Goal: Information Seeking & Learning: Check status

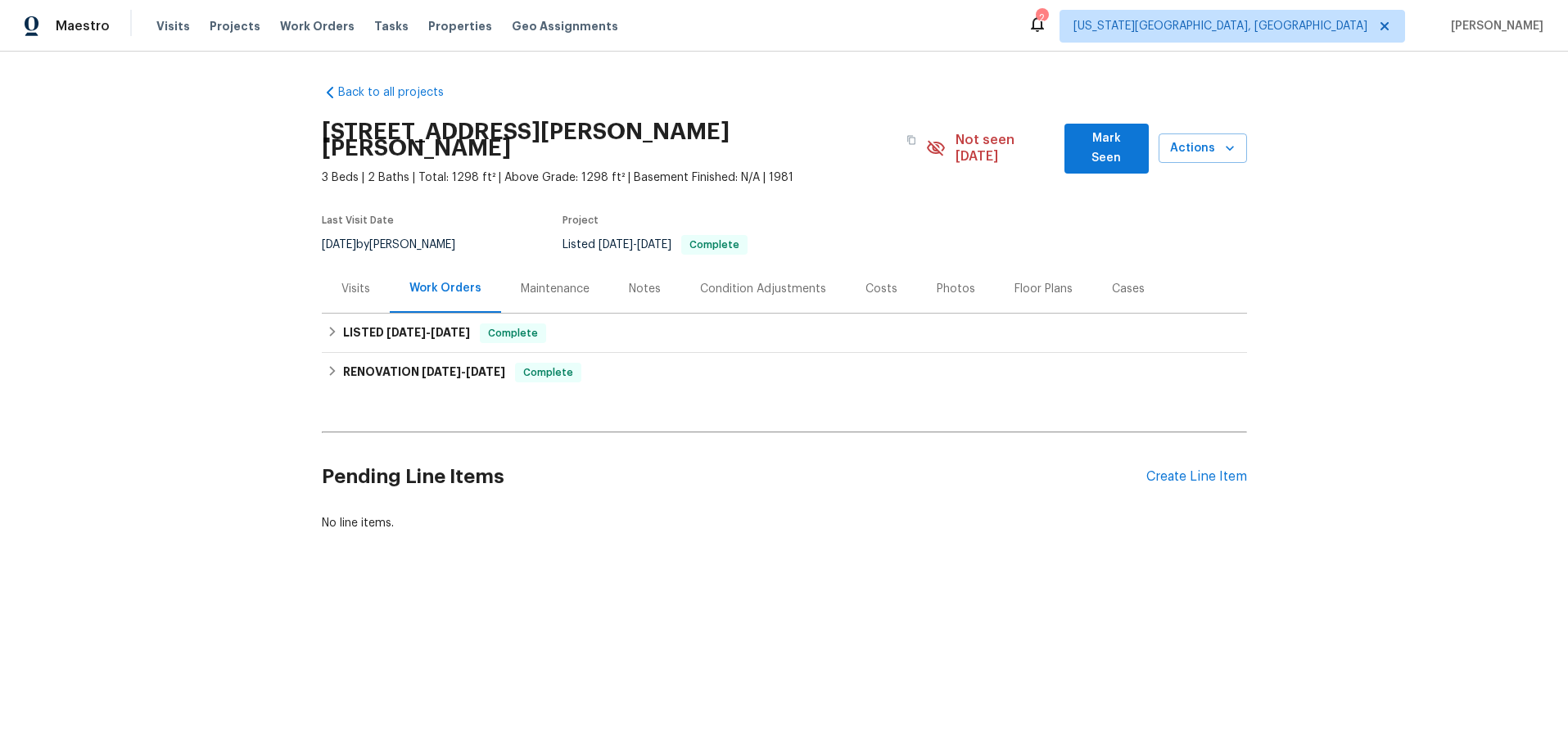
click at [350, 281] on div "Visits" at bounding box center [356, 289] width 28 height 17
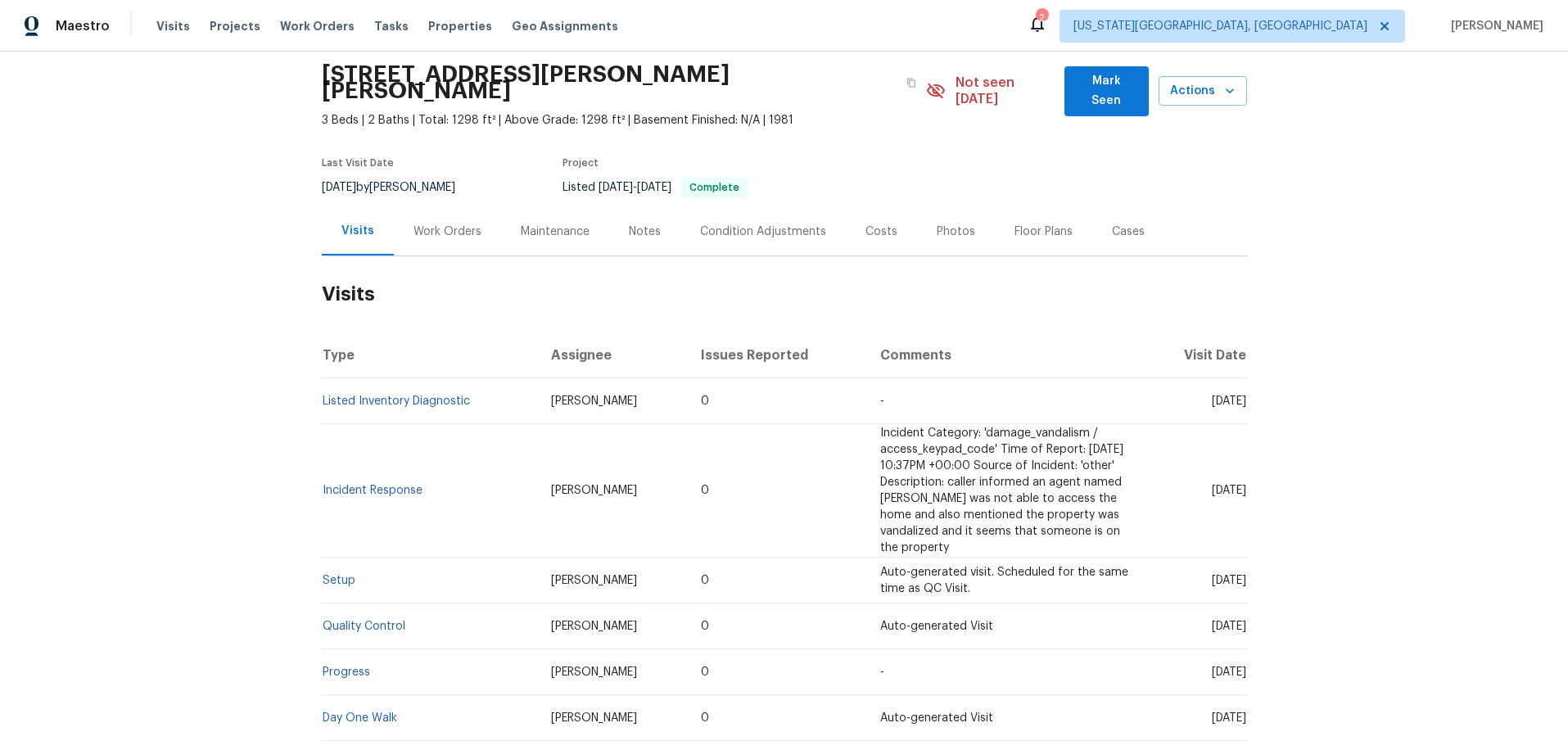
scroll to position [46, 0]
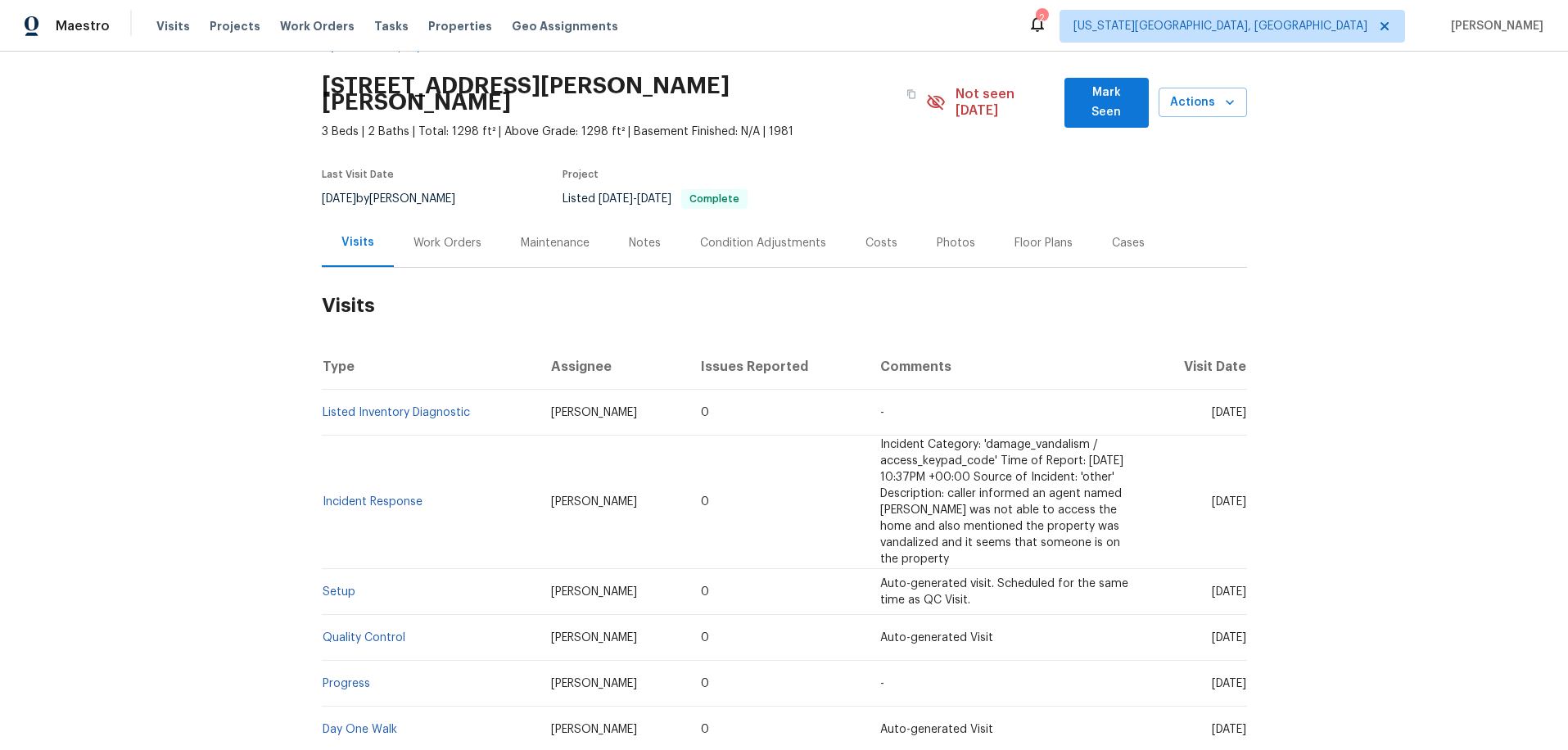
click at [462, 235] on div "Work Orders" at bounding box center [447, 243] width 107 height 49
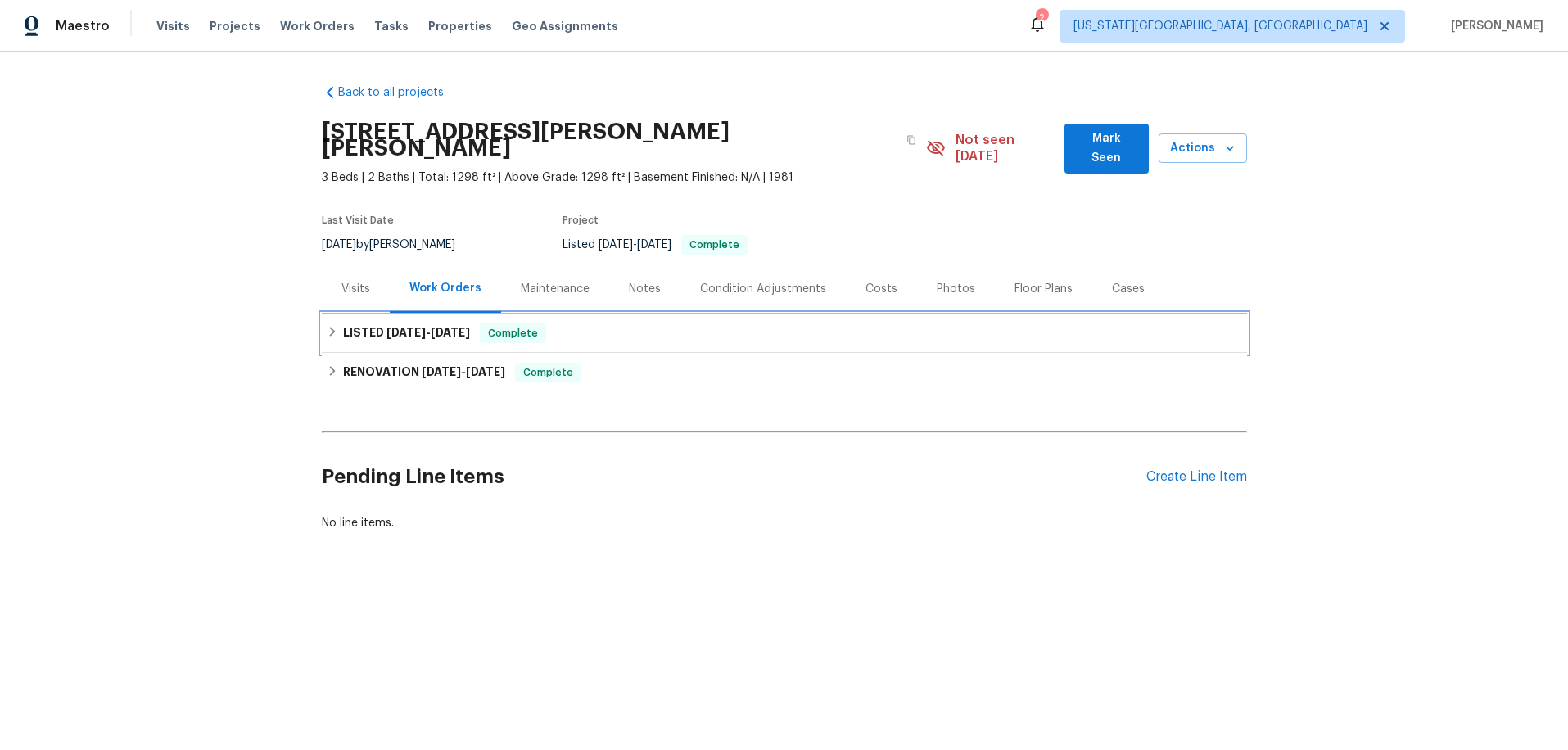
click at [599, 323] on div "LISTED 8/2/25 - 8/4/25 Complete" at bounding box center [784, 333] width 916 height 19
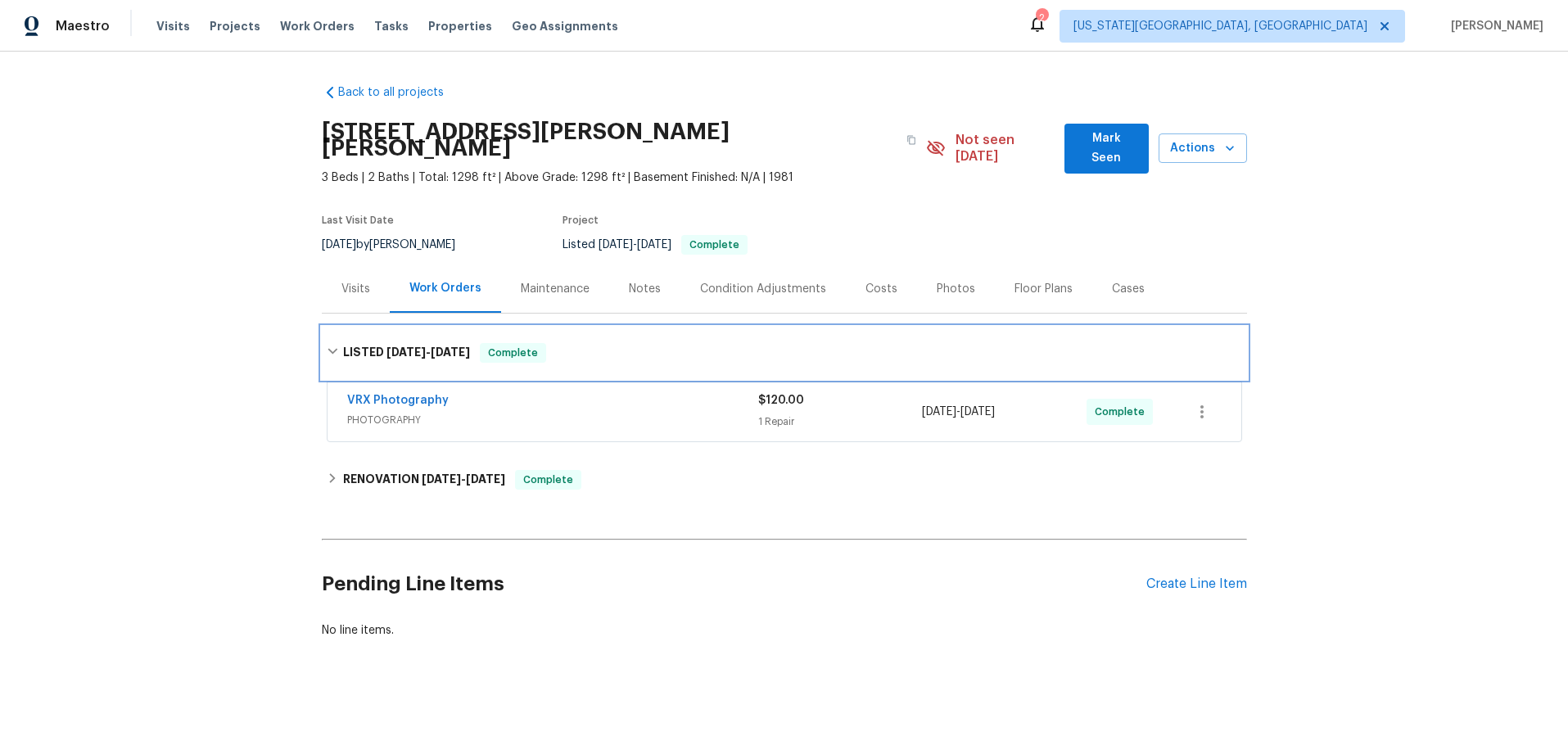
click at [612, 343] on div "LISTED 8/2/25 - 8/4/25 Complete" at bounding box center [784, 353] width 916 height 19
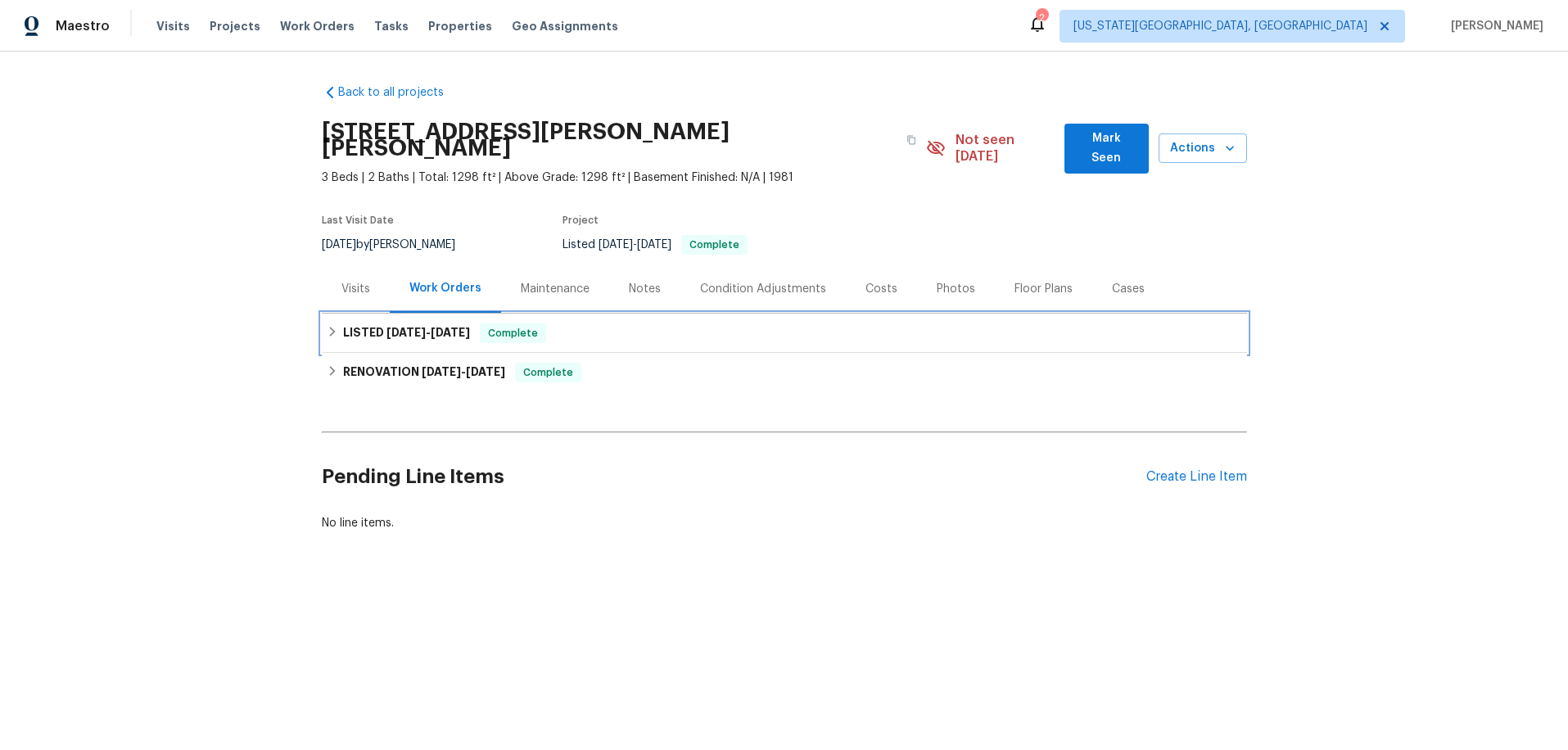
click at [599, 323] on div "LISTED 8/2/25 - 8/4/25 Complete" at bounding box center [784, 333] width 916 height 19
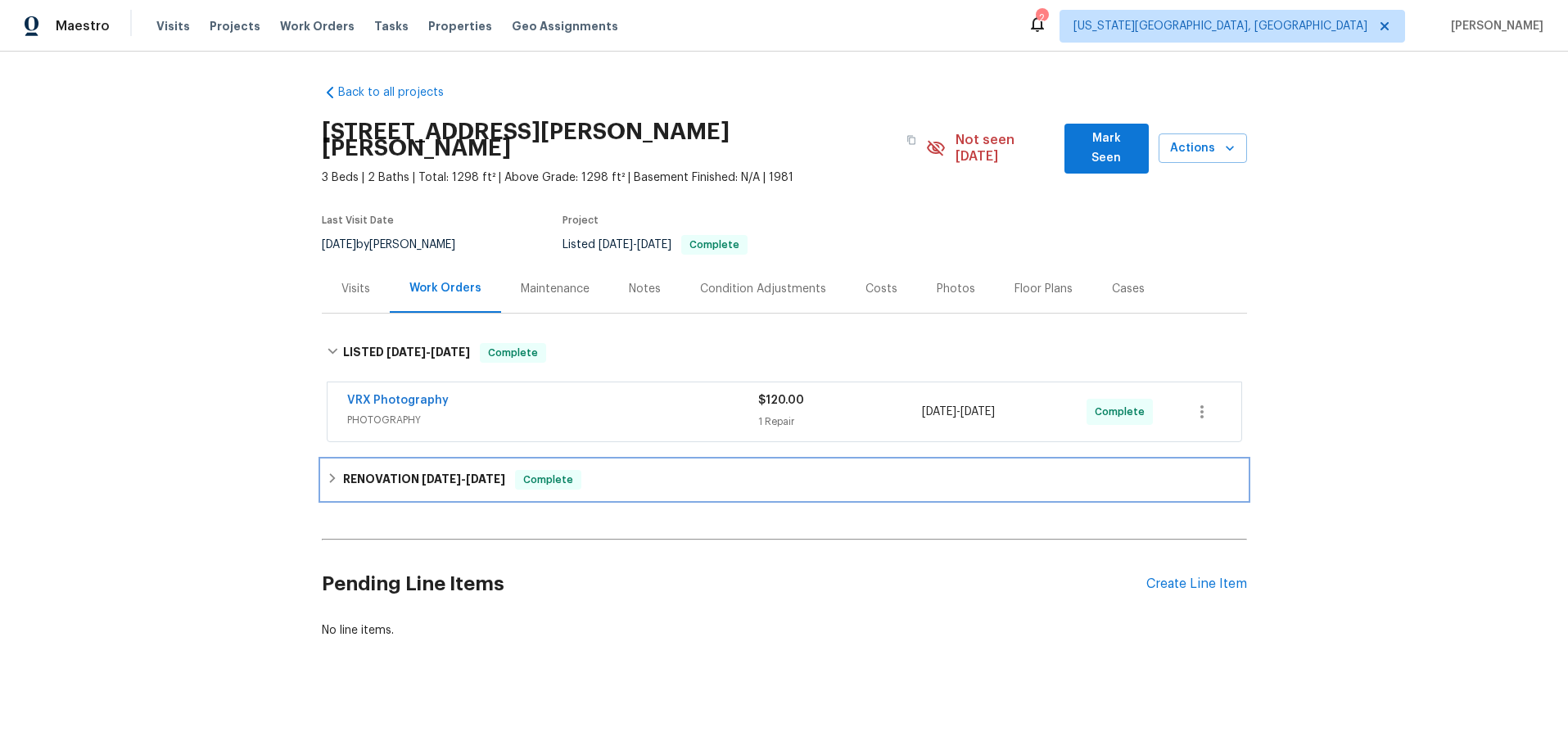
click at [627, 460] on div "RENOVATION 7/22/25 - 8/1/25 Complete" at bounding box center [784, 479] width 925 height 40
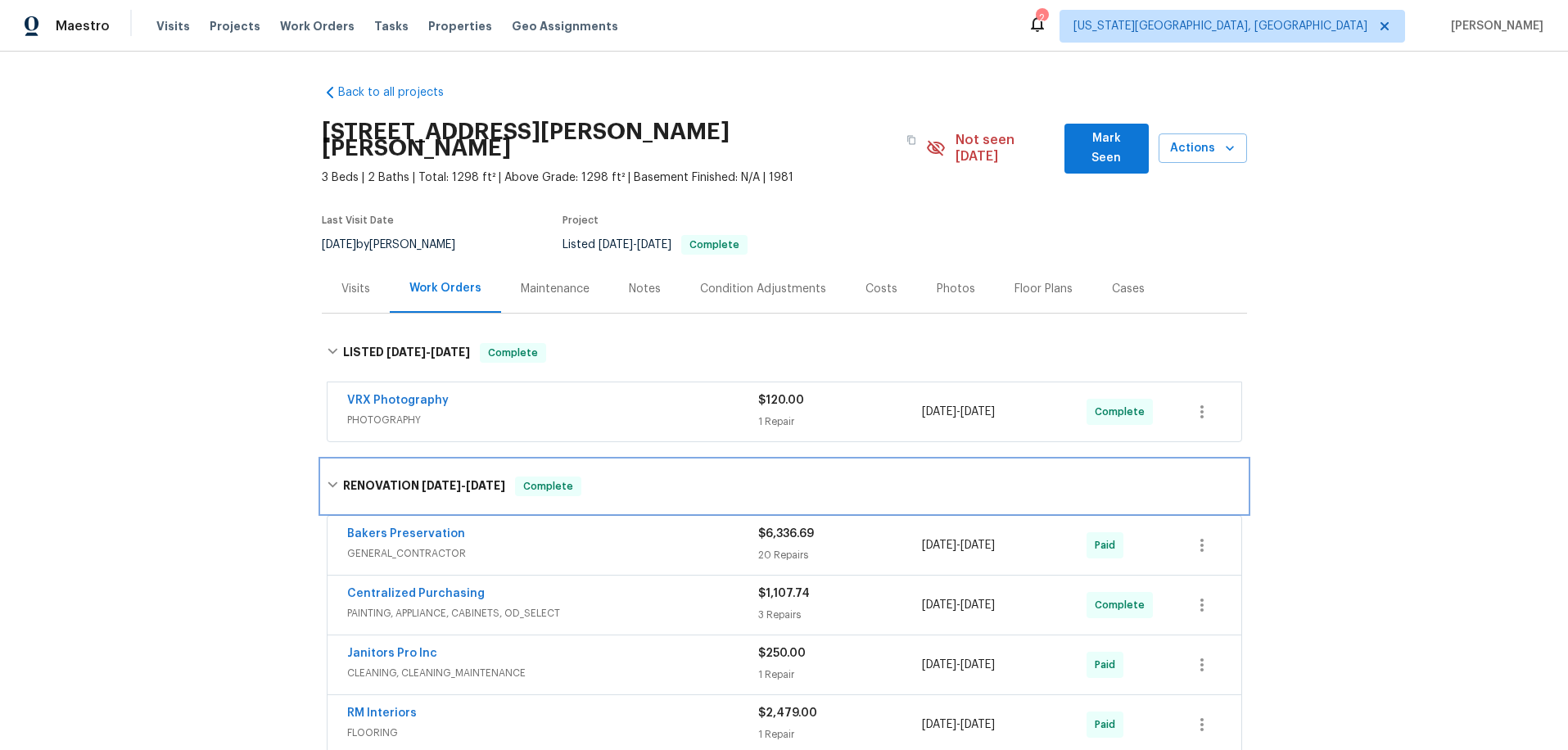
click at [627, 476] on div "RENOVATION 7/22/25 - 8/1/25 Complete" at bounding box center [784, 486] width 916 height 19
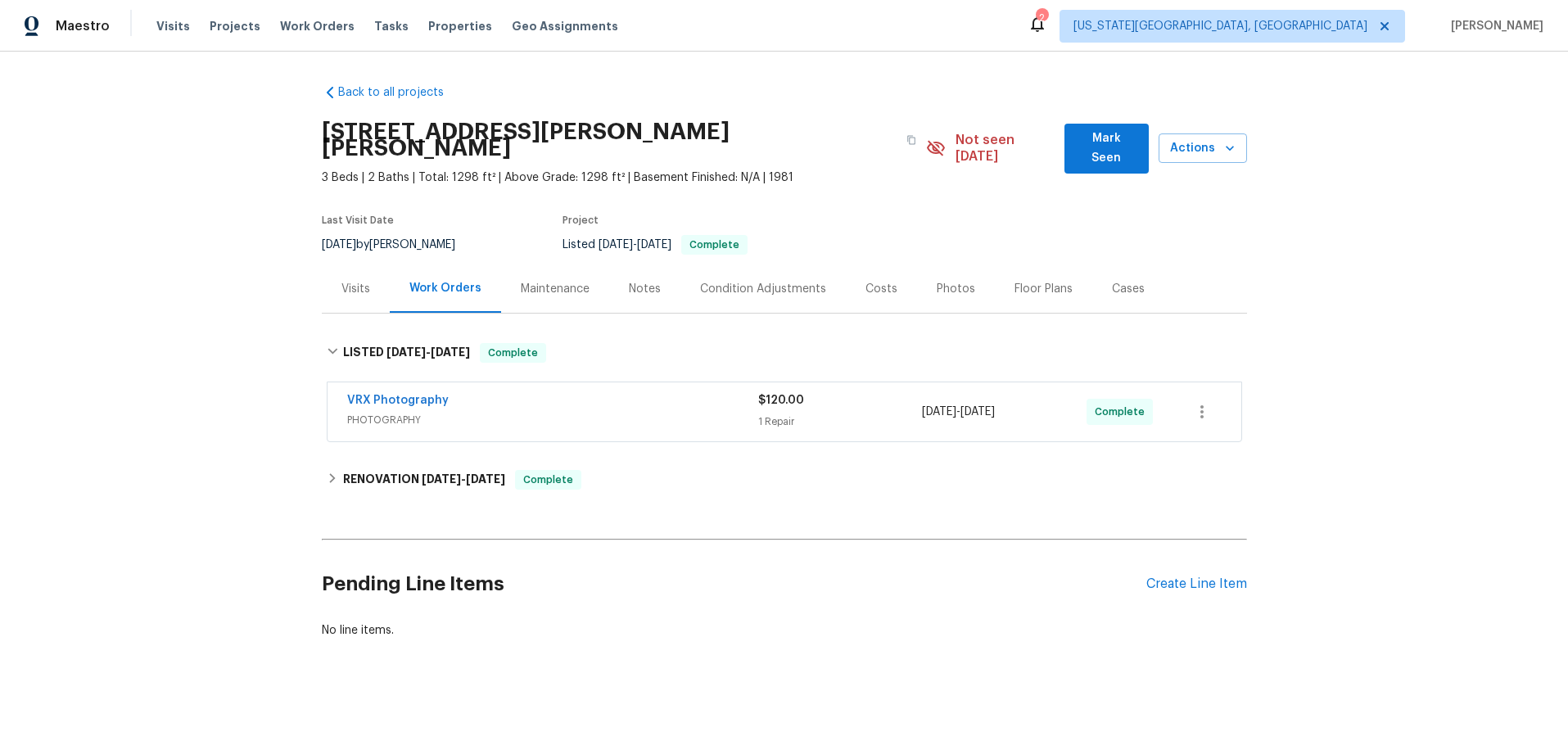
click at [351, 281] on div "Visits" at bounding box center [356, 289] width 28 height 17
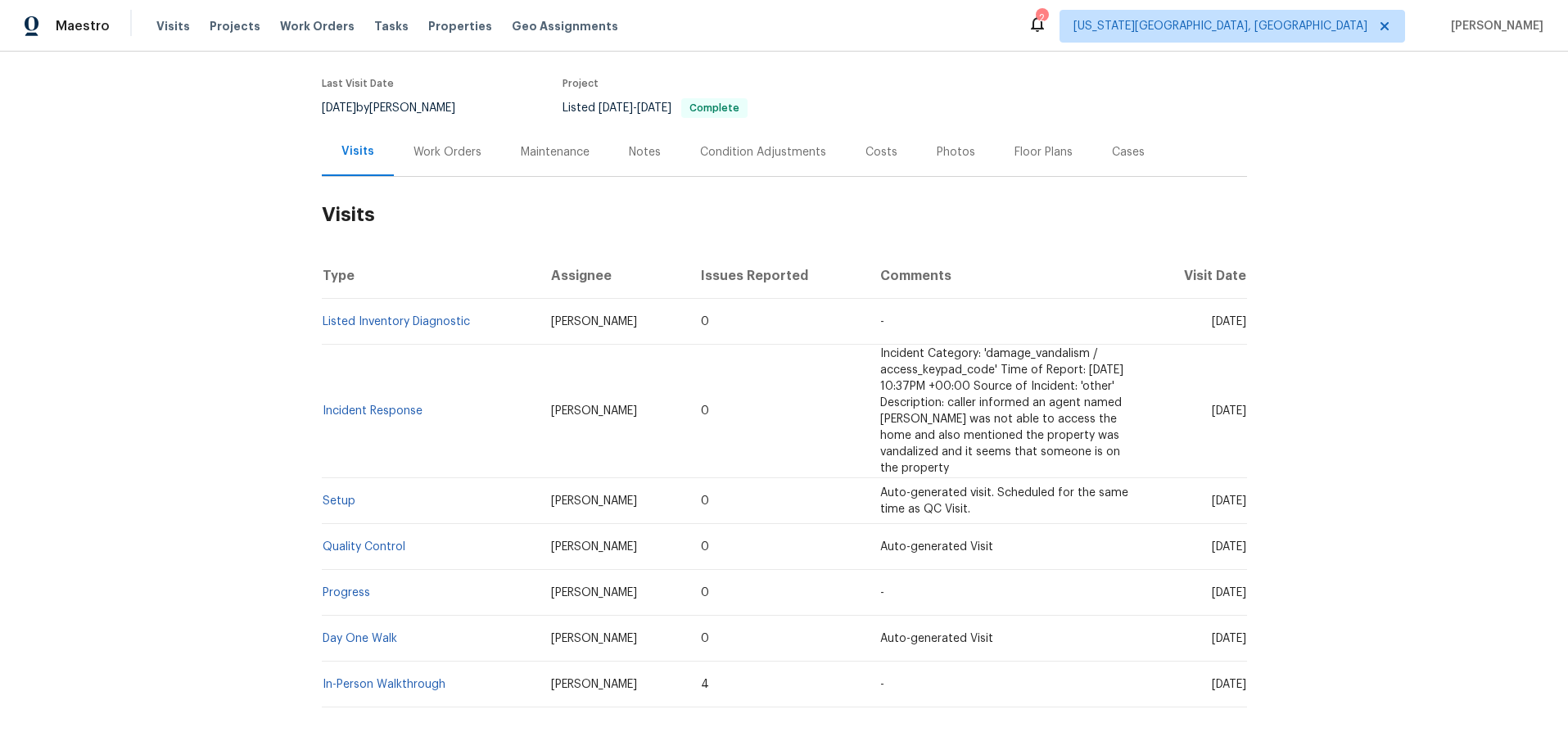
scroll to position [140, 0]
click at [396, 312] on link "Listed Inventory Diagnostic" at bounding box center [396, 318] width 147 height 11
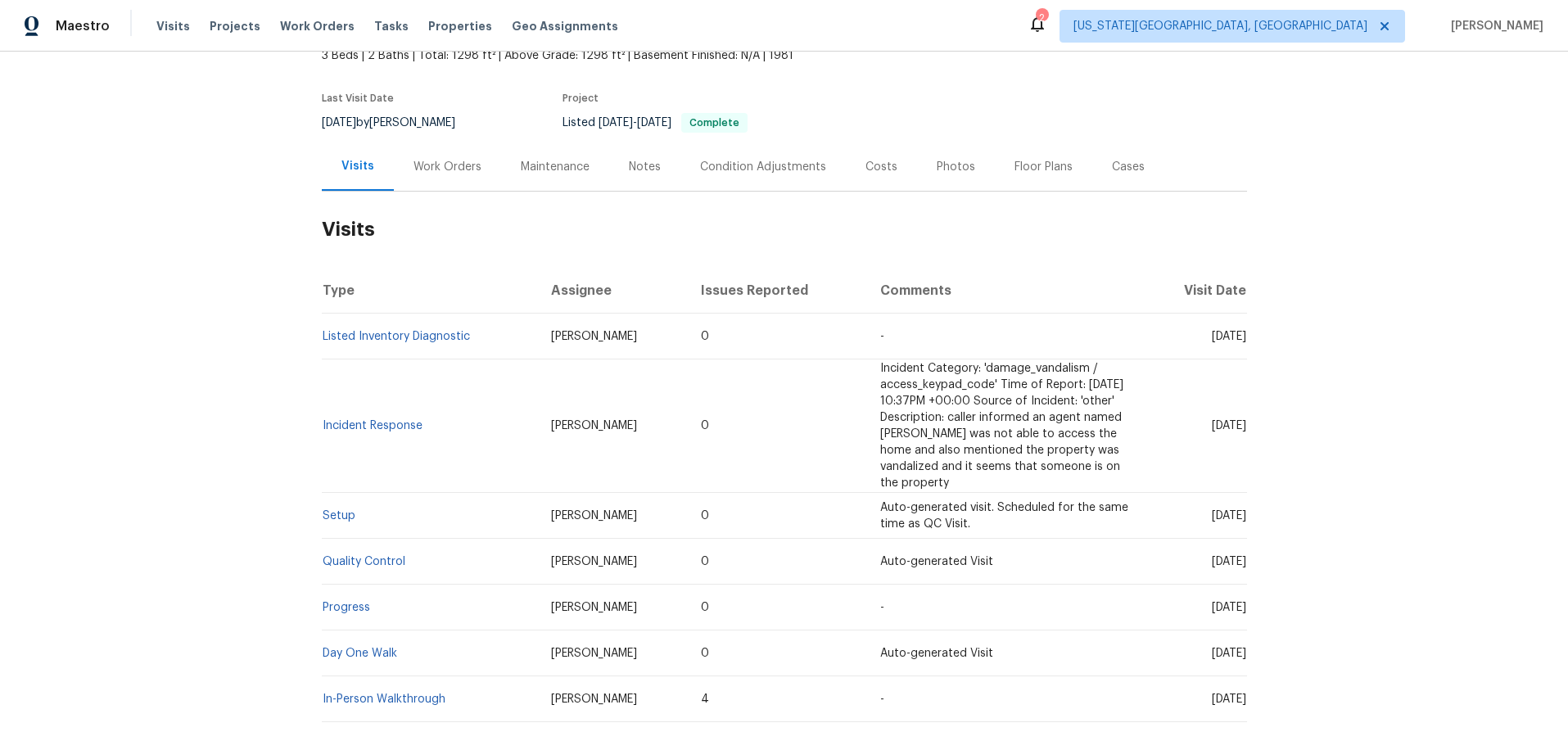
scroll to position [111, 0]
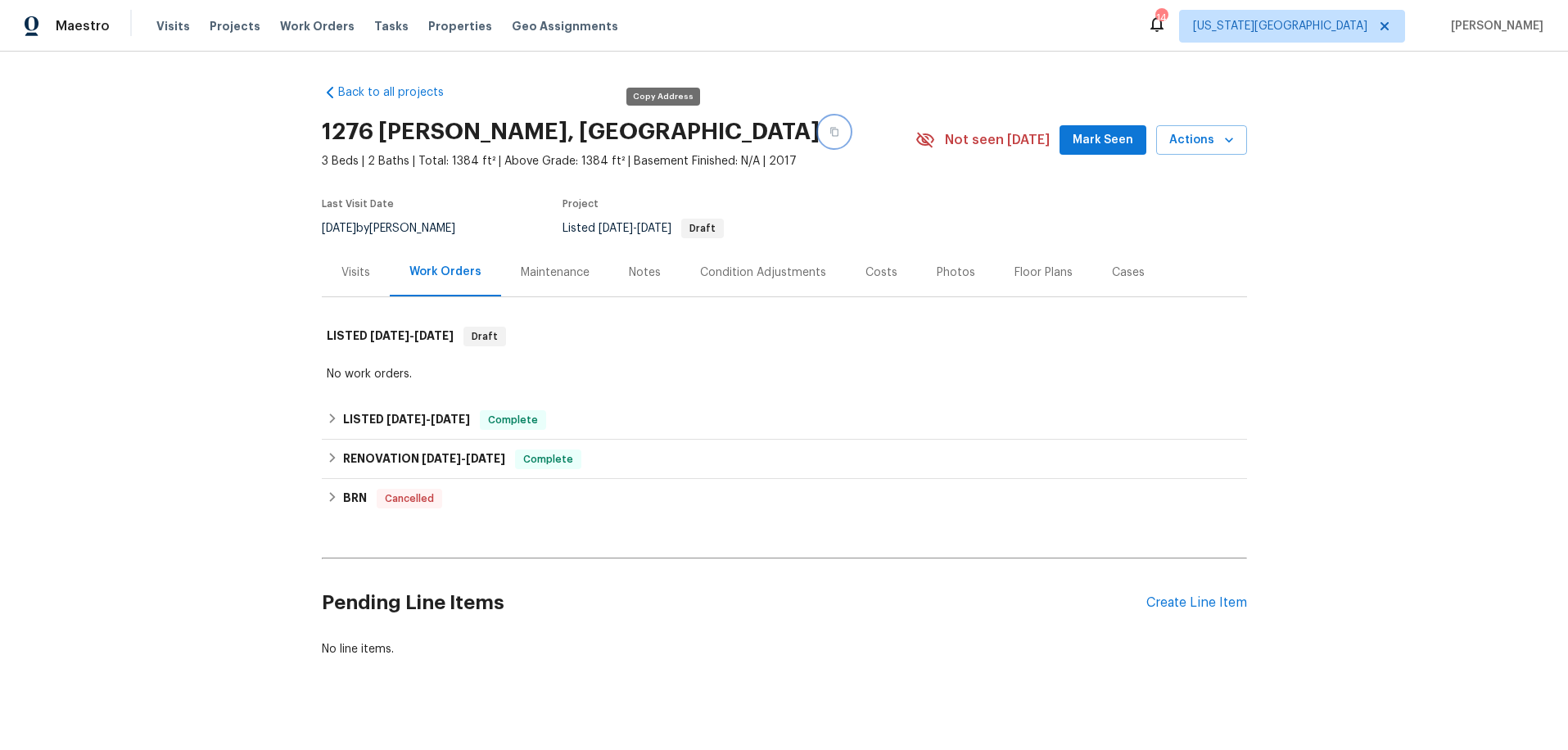
click at [830, 132] on icon "button" at bounding box center [833, 132] width 8 height 9
click at [830, 135] on icon "button" at bounding box center [833, 132] width 8 height 9
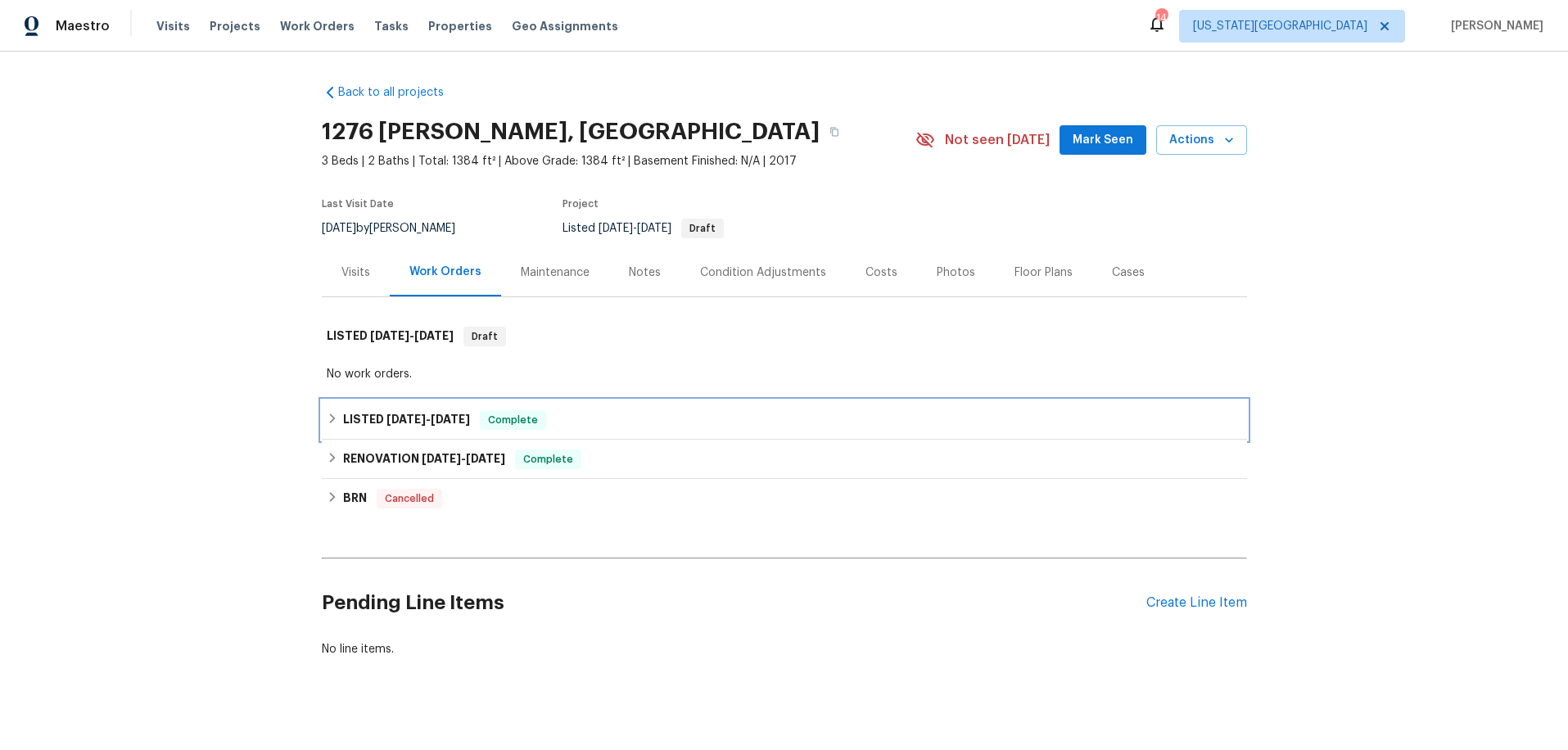
click at [607, 424] on div "LISTED 1/18/25 - 1/20/25 Complete" at bounding box center [784, 420] width 916 height 19
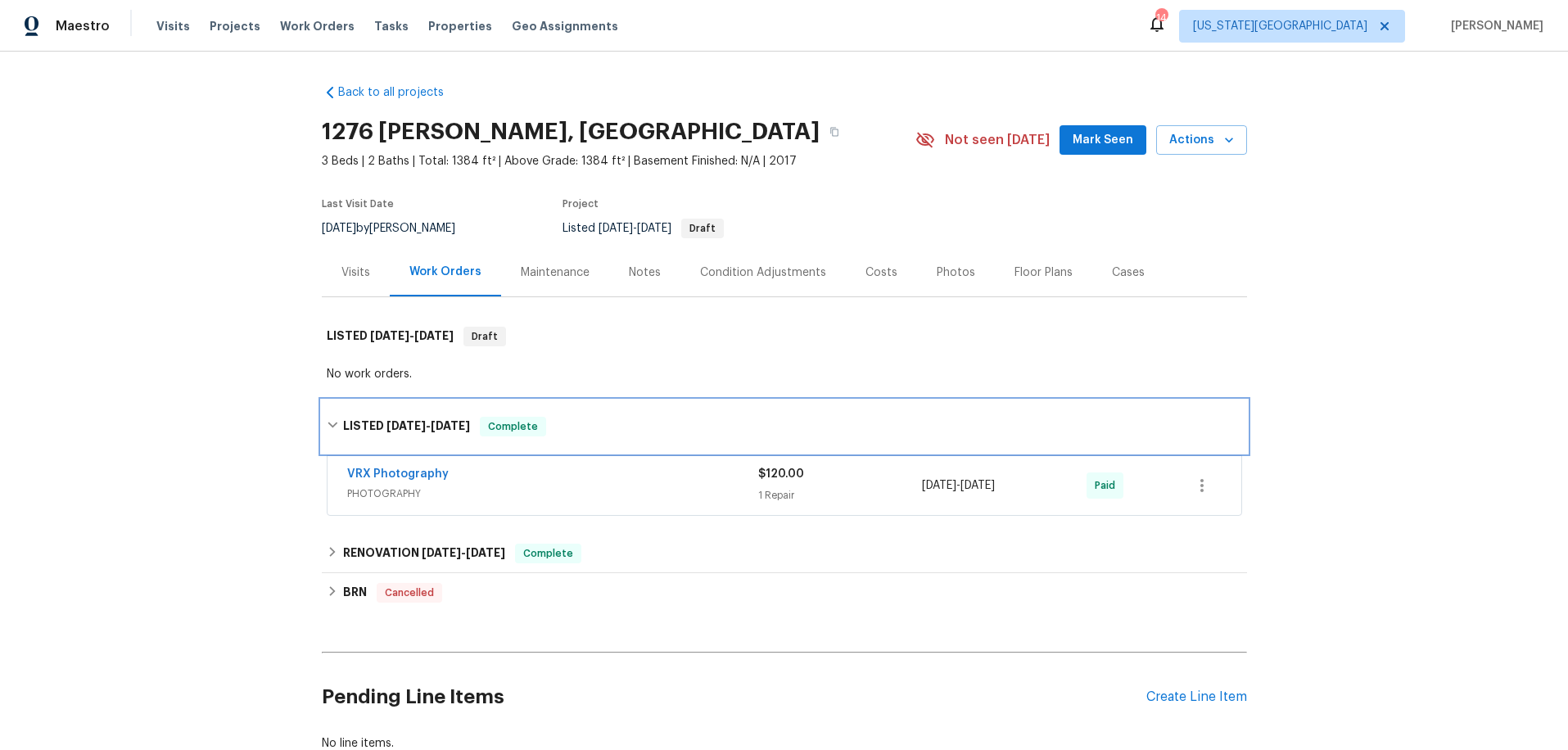
click at [607, 424] on div "LISTED 1/18/25 - 1/20/25 Complete" at bounding box center [784, 426] width 916 height 19
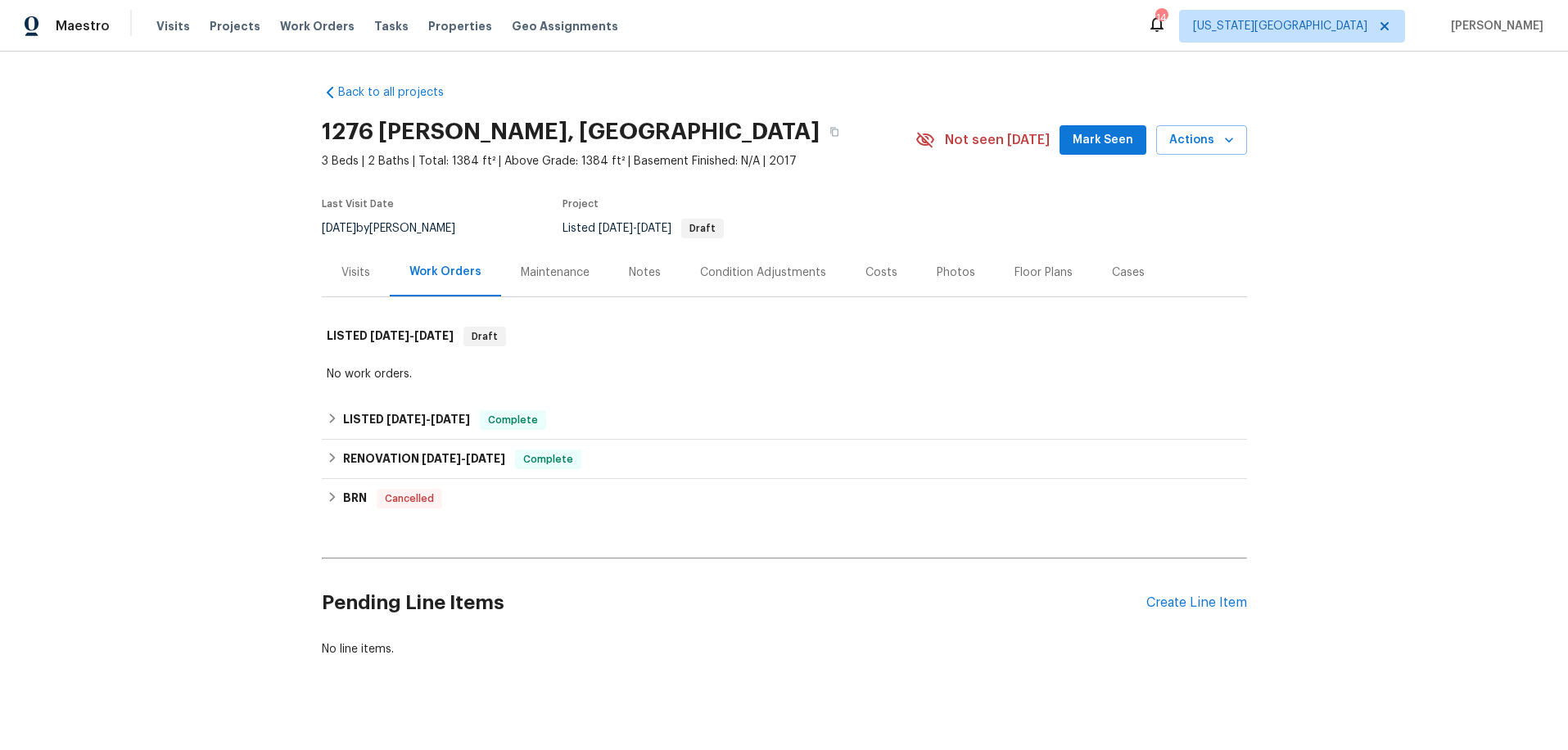
click at [551, 267] on div "Maintenance" at bounding box center [555, 273] width 69 height 17
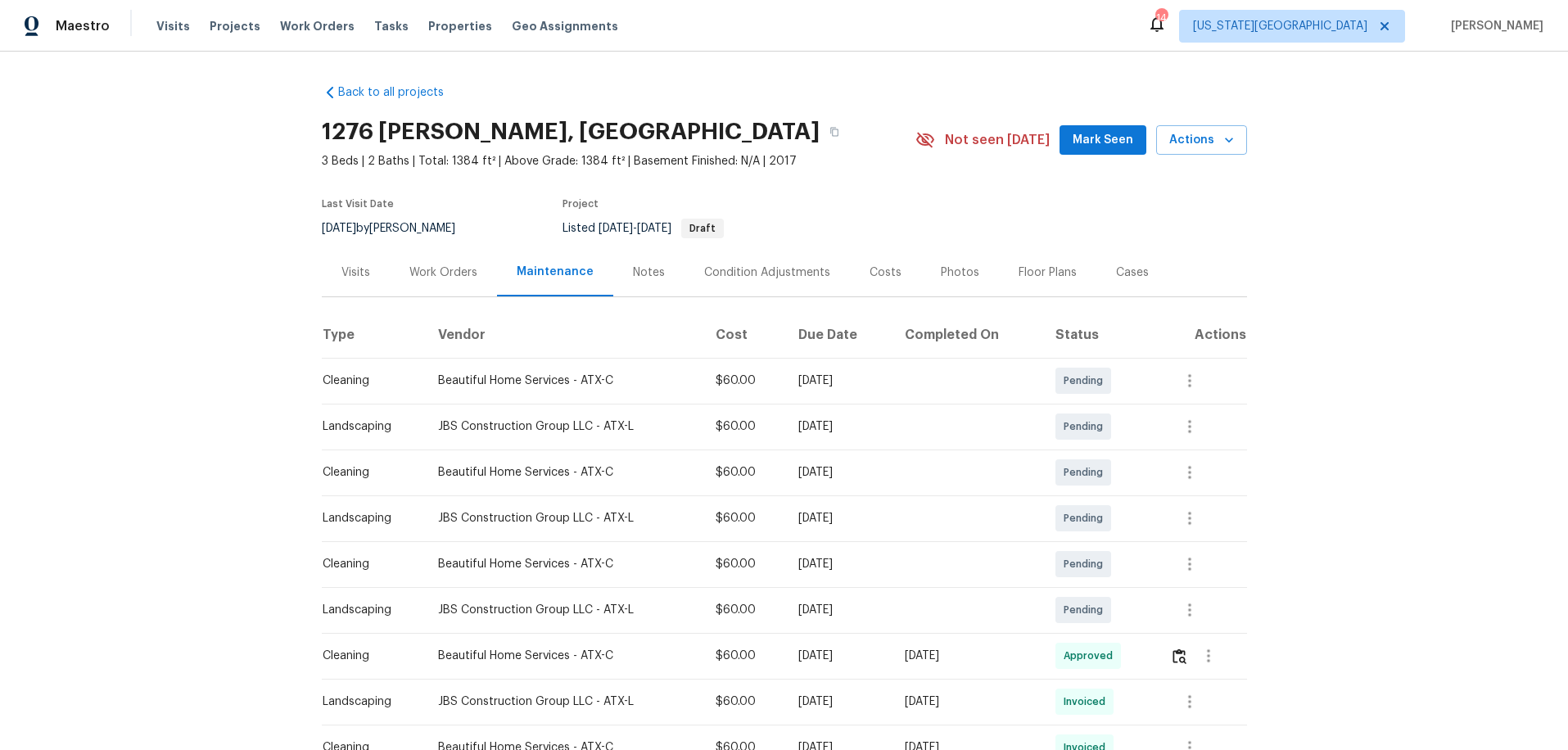
click at [441, 266] on div "Work Orders" at bounding box center [443, 273] width 68 height 17
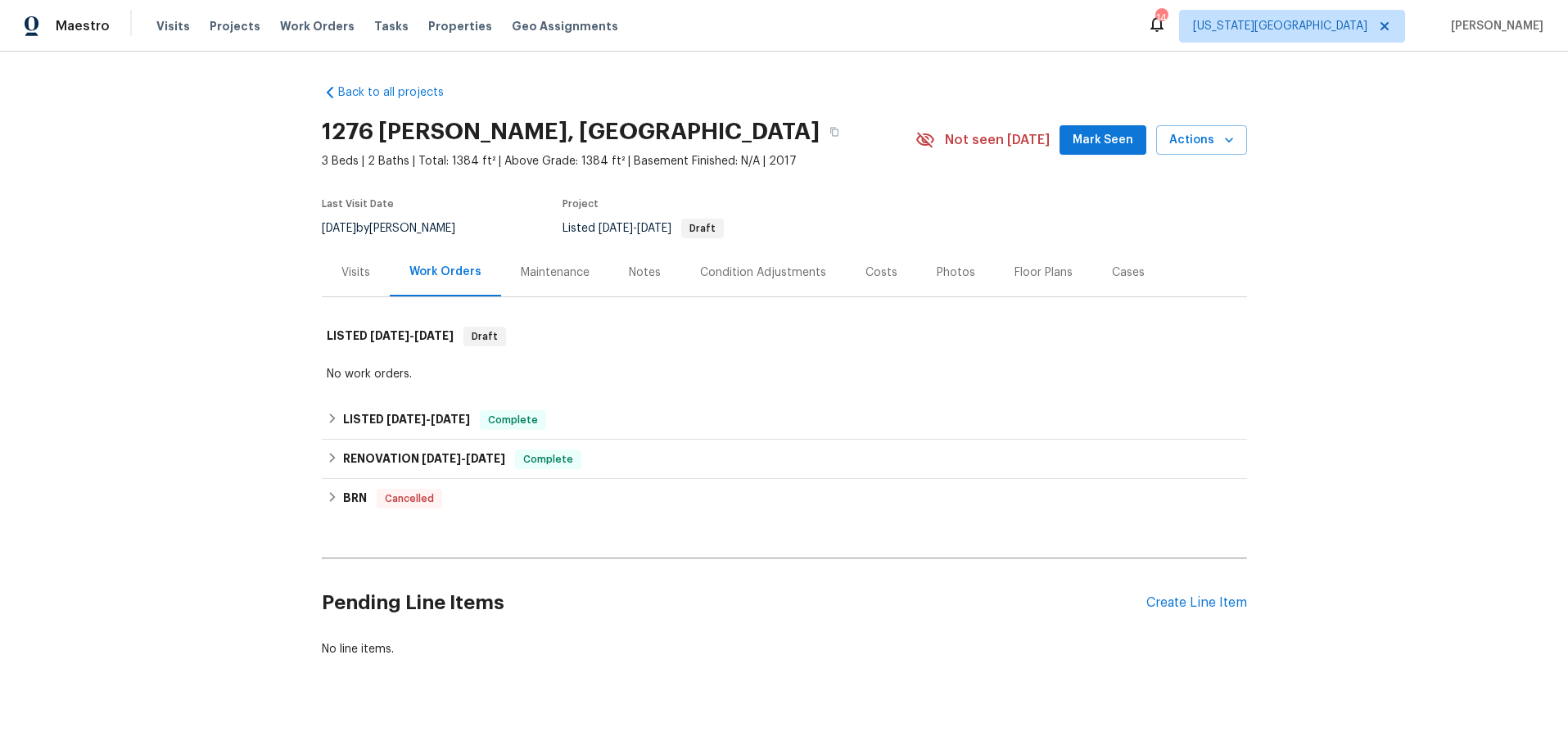
click at [358, 277] on div "Visits" at bounding box center [356, 273] width 28 height 17
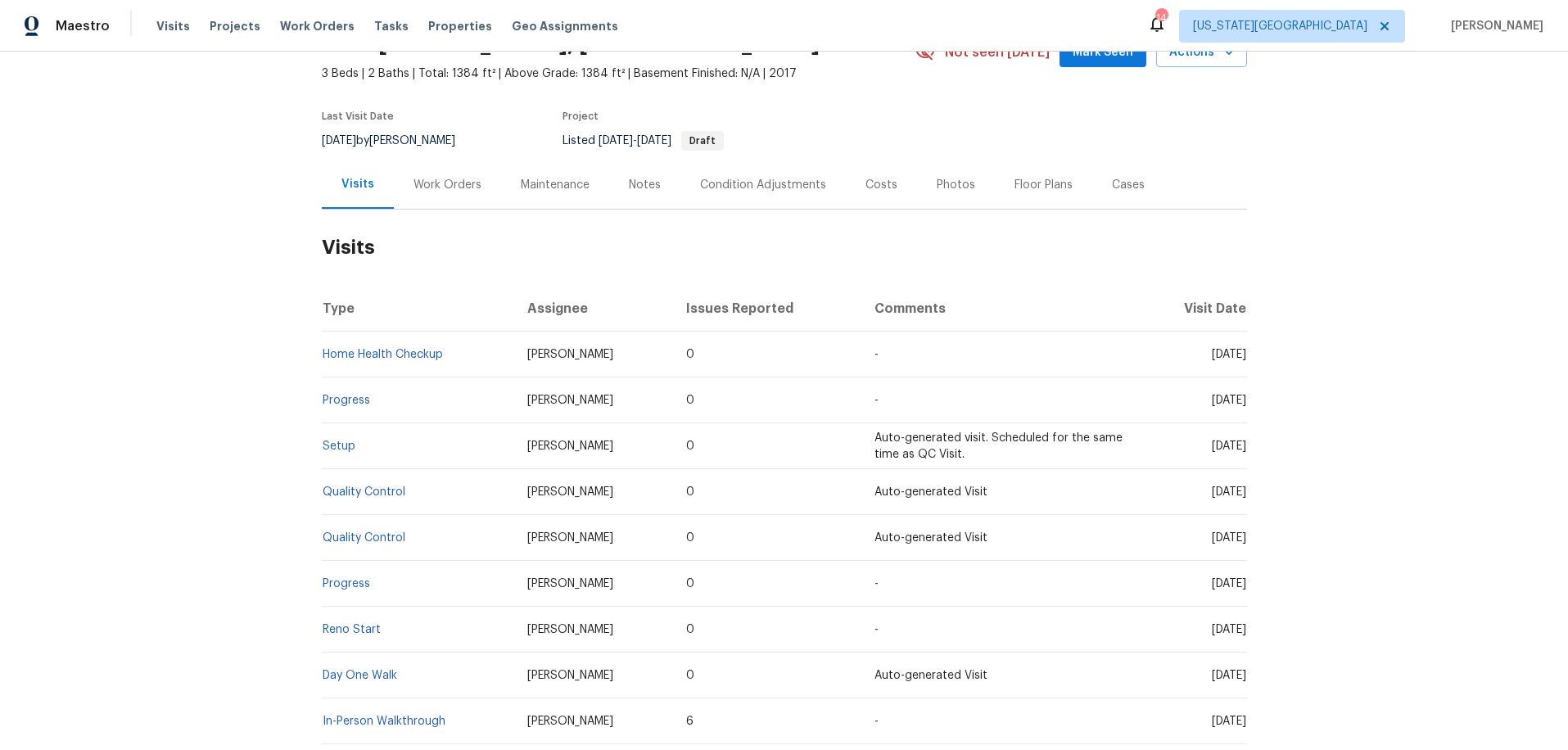
scroll to position [79, 0]
